Goal: Navigation & Orientation: Find specific page/section

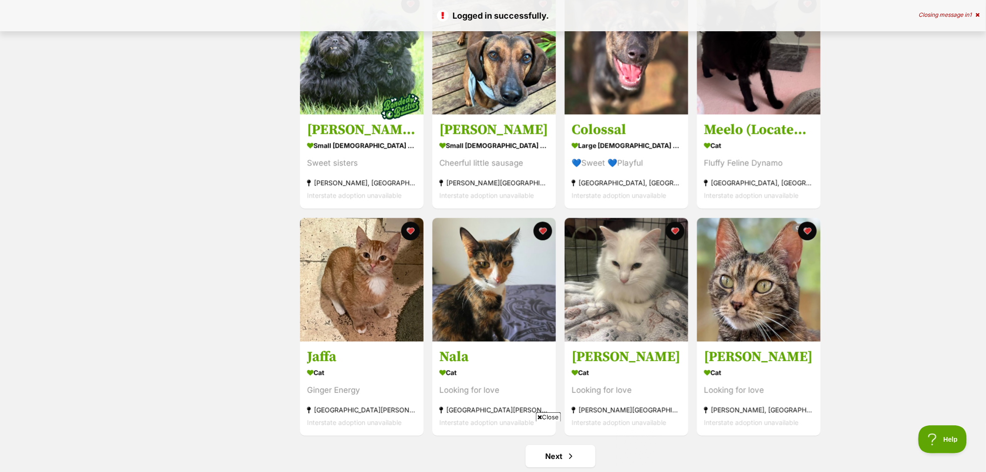
scroll to position [1035, 0]
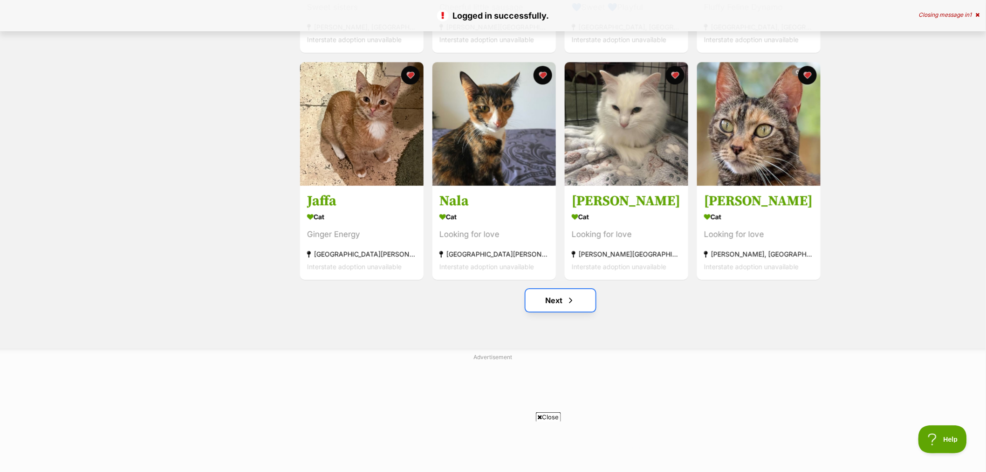
click at [575, 298] on span "Next page" at bounding box center [570, 299] width 9 height 11
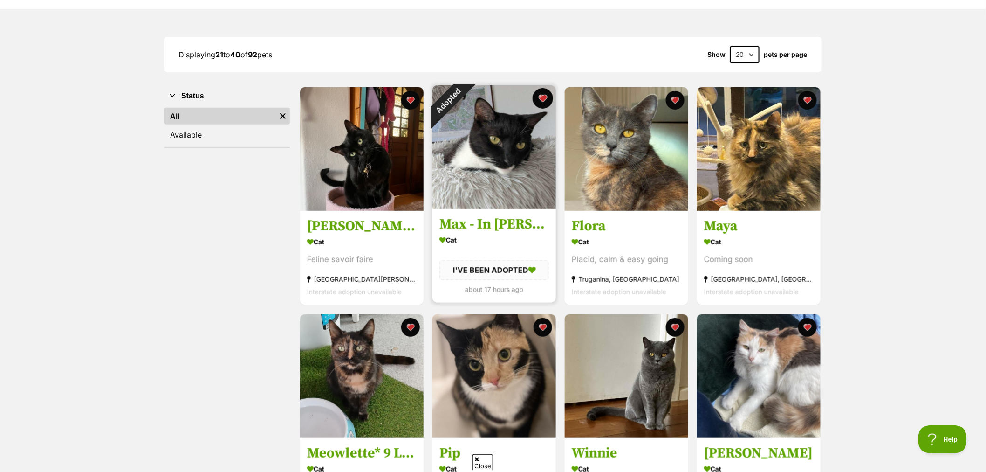
click at [541, 95] on button "favourite" at bounding box center [543, 98] width 21 height 21
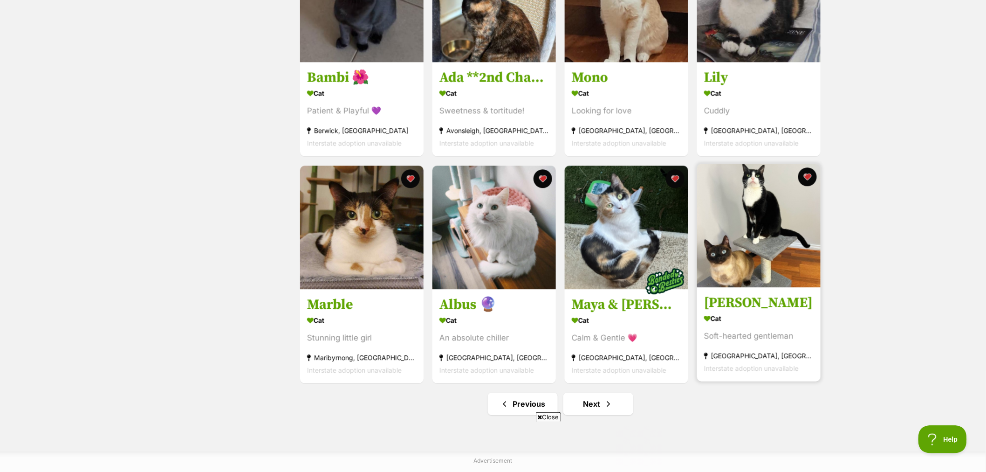
scroll to position [984, 0]
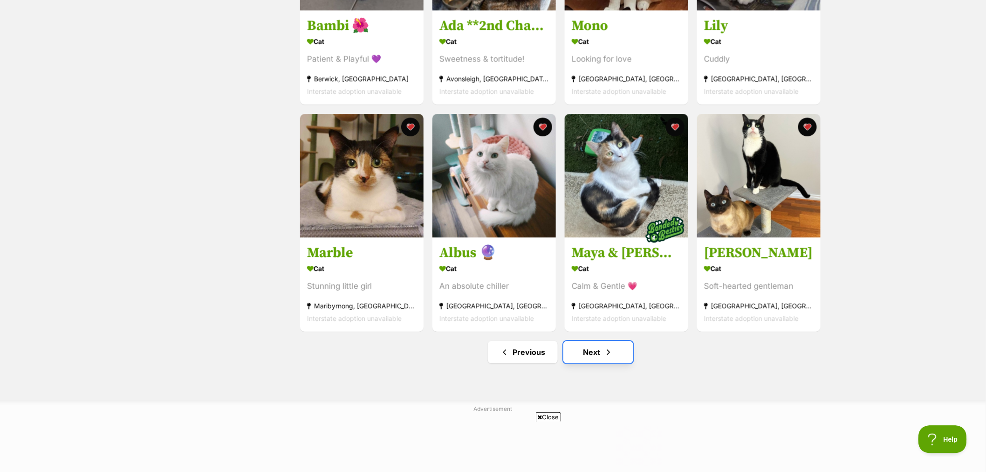
click at [587, 363] on link "Next" at bounding box center [598, 352] width 70 height 22
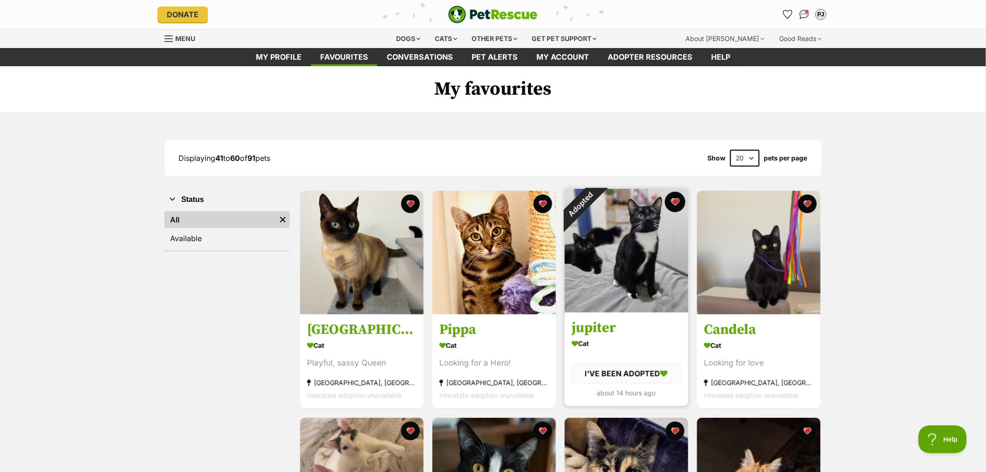
click at [673, 199] on button "favourite" at bounding box center [675, 201] width 21 height 21
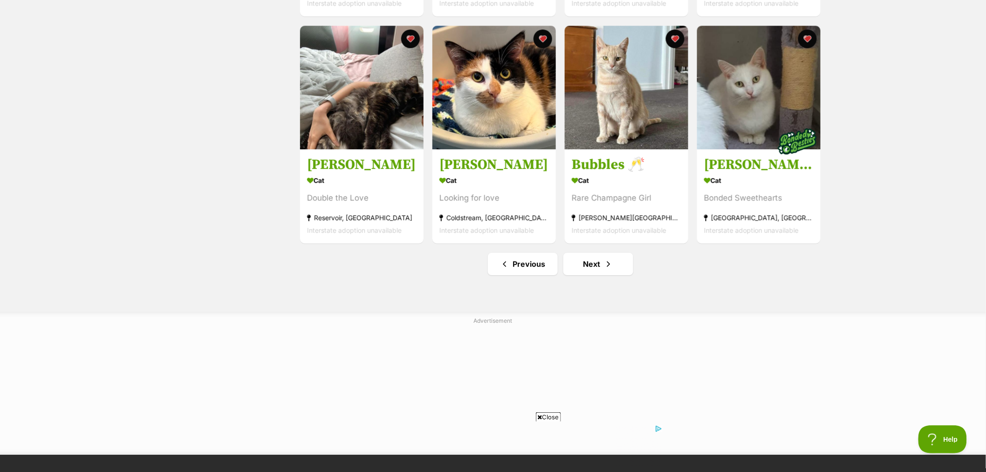
scroll to position [1087, 0]
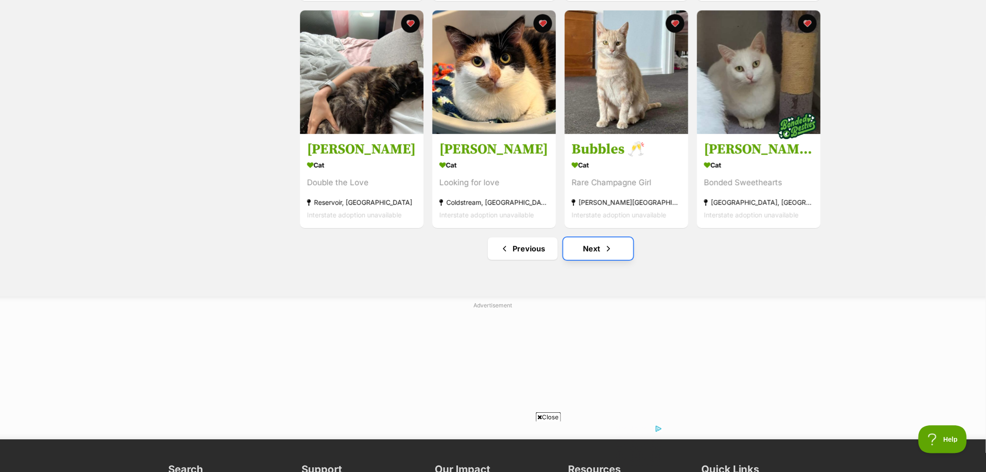
click at [590, 254] on link "Next" at bounding box center [598, 248] width 70 height 22
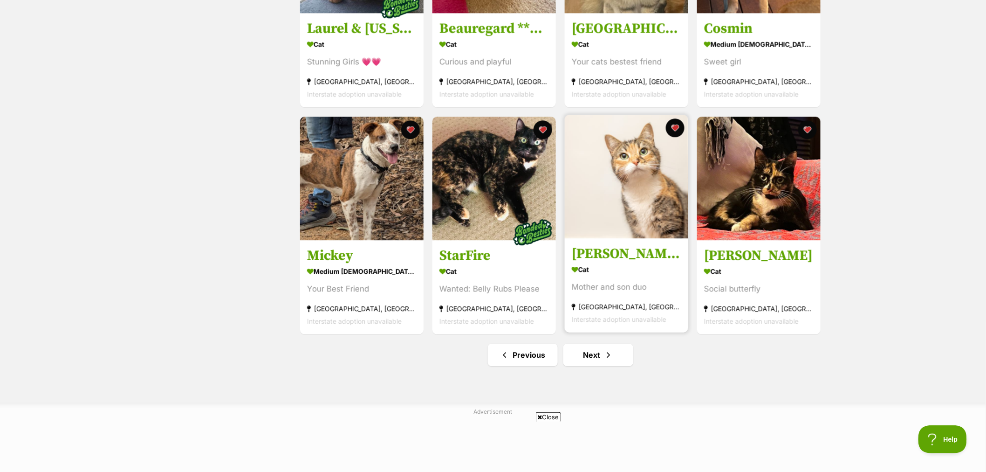
scroll to position [1035, 0]
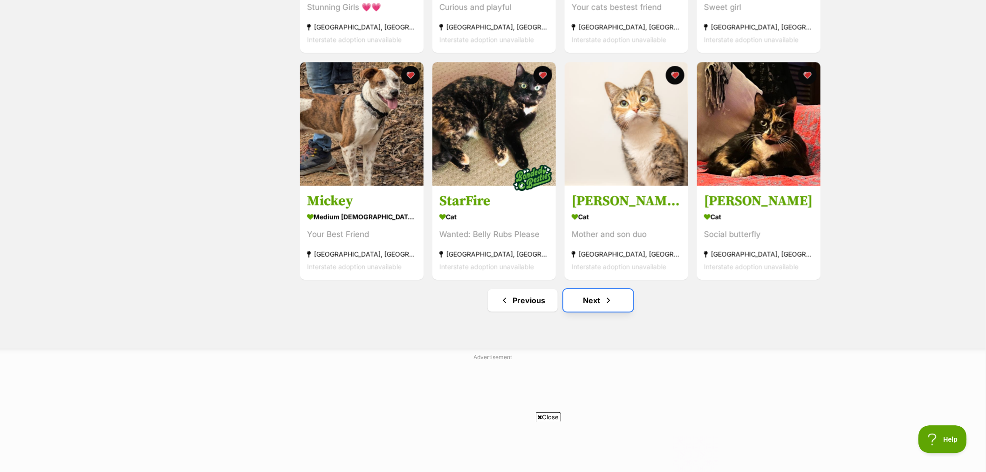
click at [594, 305] on link "Next" at bounding box center [598, 300] width 70 height 22
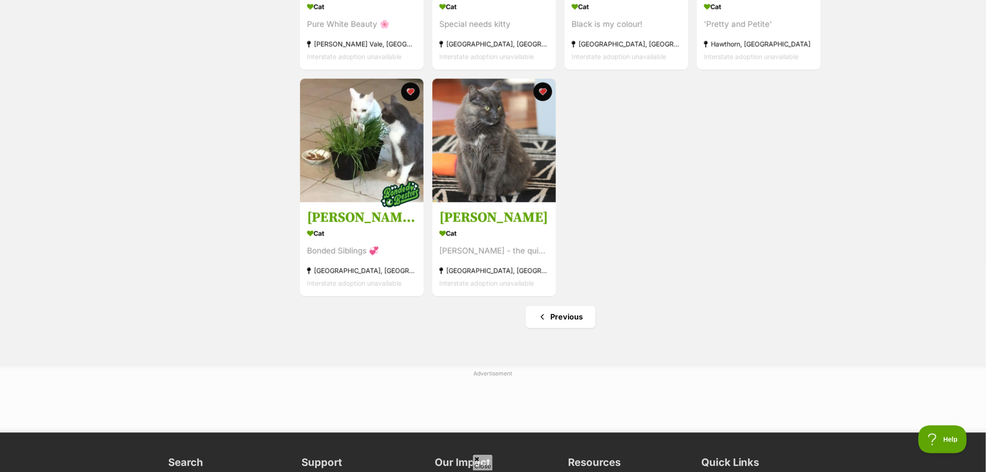
scroll to position [621, 0]
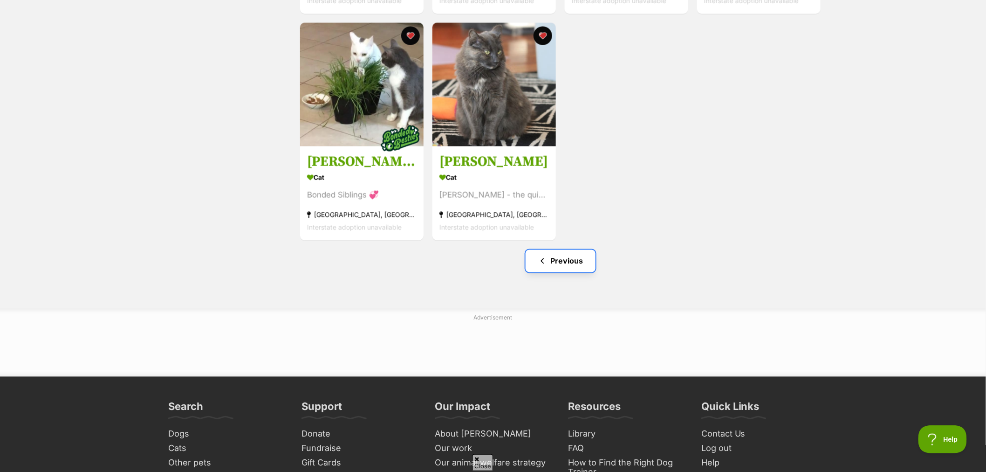
click at [561, 263] on link "Previous" at bounding box center [561, 261] width 70 height 22
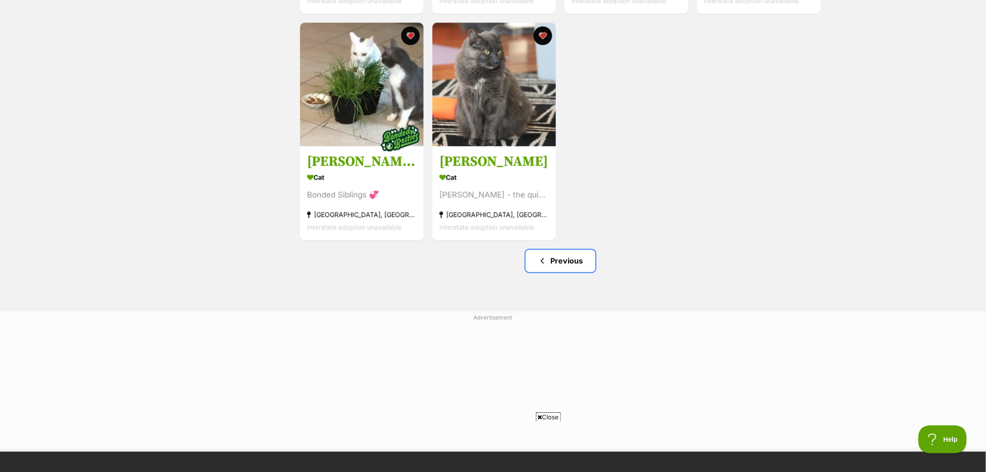
scroll to position [0, 0]
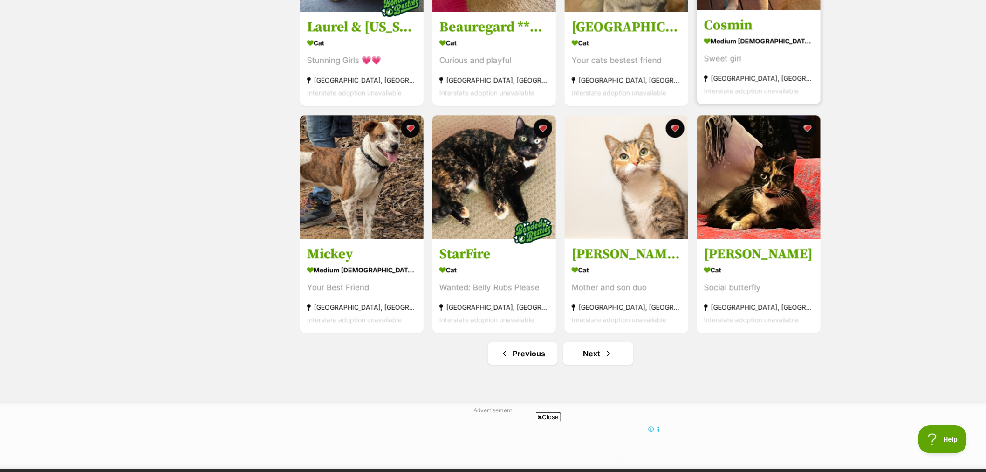
scroll to position [984, 0]
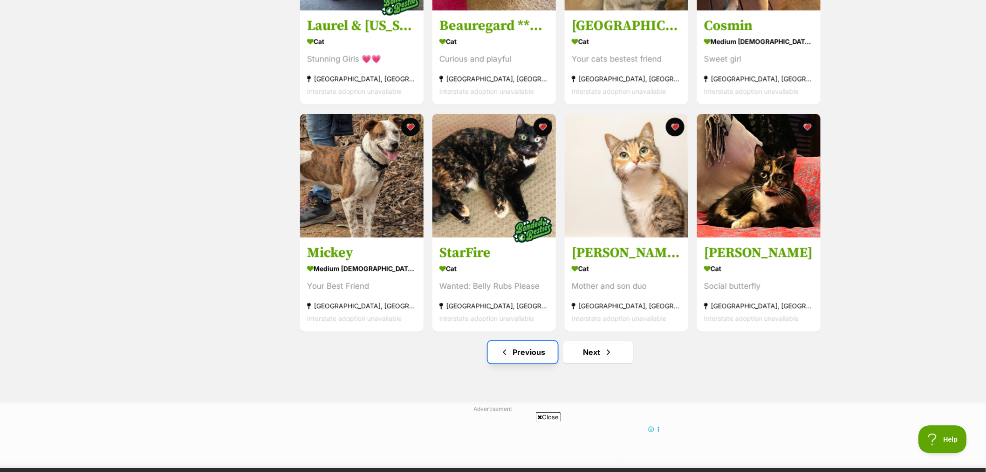
click at [529, 356] on link "Previous" at bounding box center [523, 352] width 70 height 22
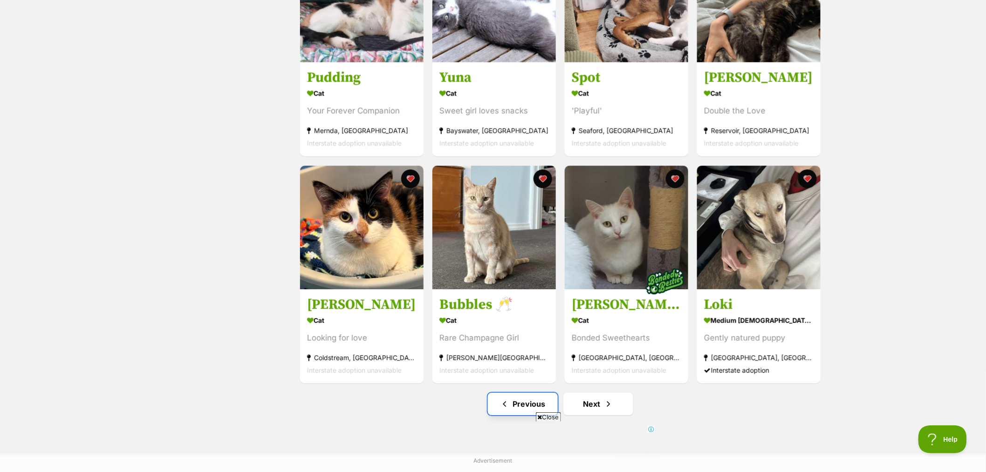
click at [517, 409] on link "Previous" at bounding box center [523, 403] width 70 height 22
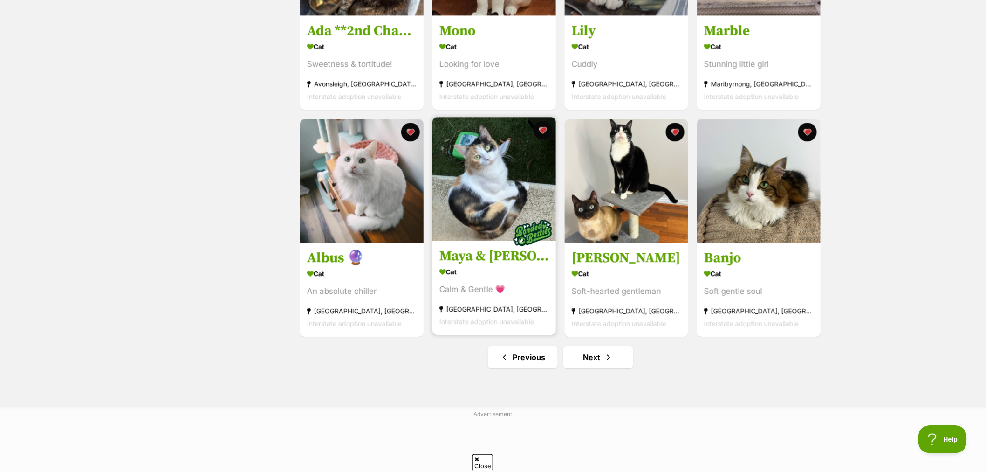
scroll to position [984, 0]
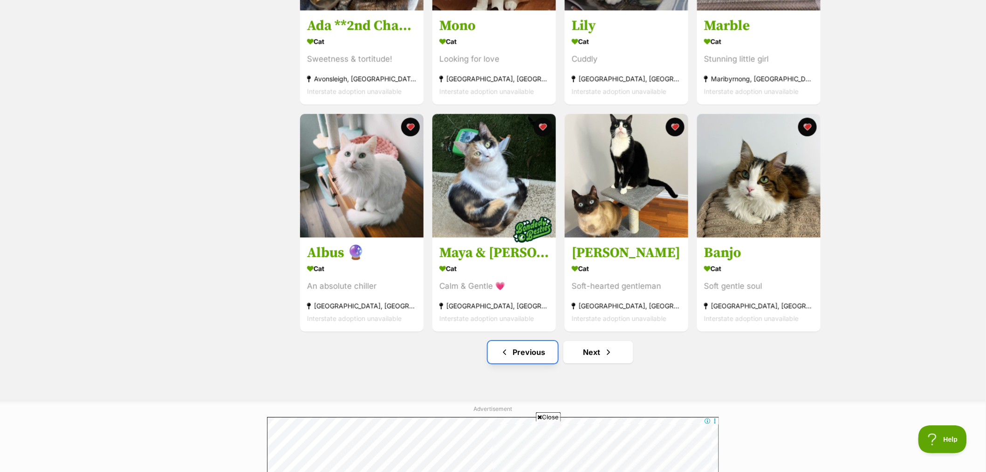
click at [508, 352] on span "Previous page" at bounding box center [504, 351] width 9 height 11
